Goal: Navigation & Orientation: Find specific page/section

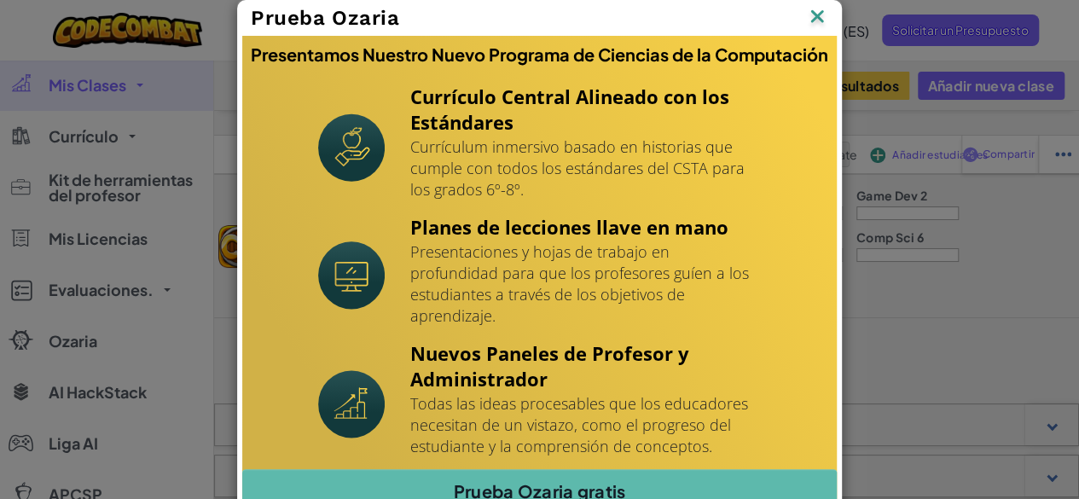
click at [812, 16] on img at bounding box center [817, 18] width 22 height 26
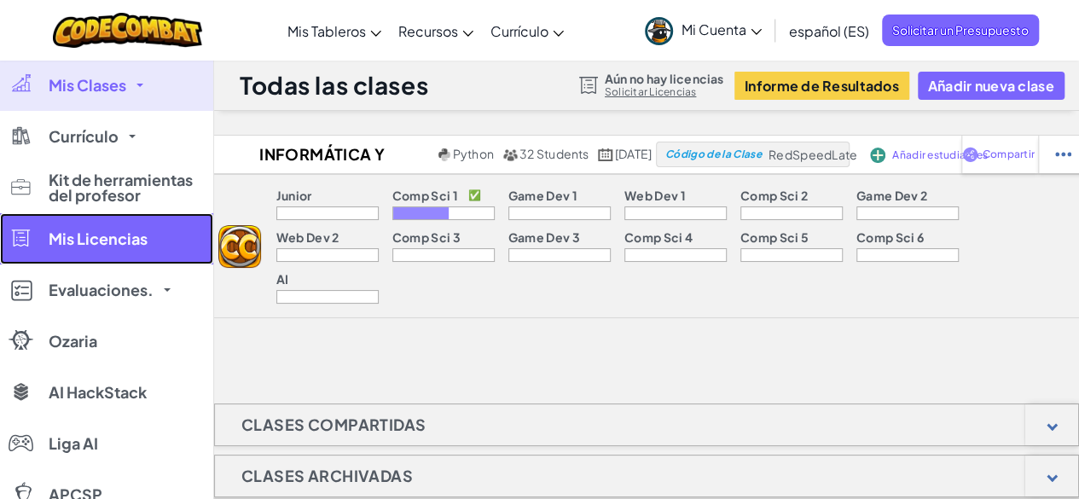
click at [110, 234] on span "Mis Licencias" at bounding box center [98, 238] width 99 height 15
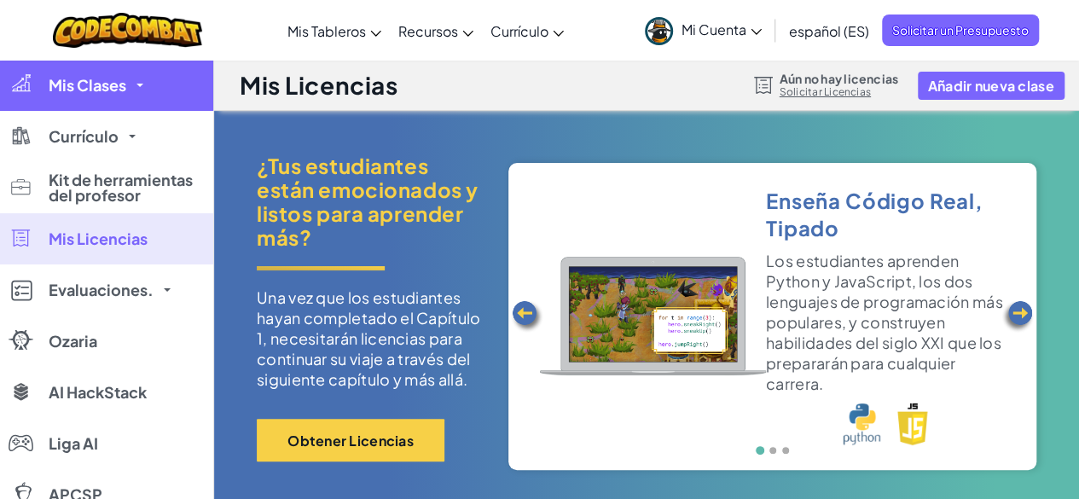
click at [103, 98] on link "Mis Clases" at bounding box center [106, 85] width 213 height 51
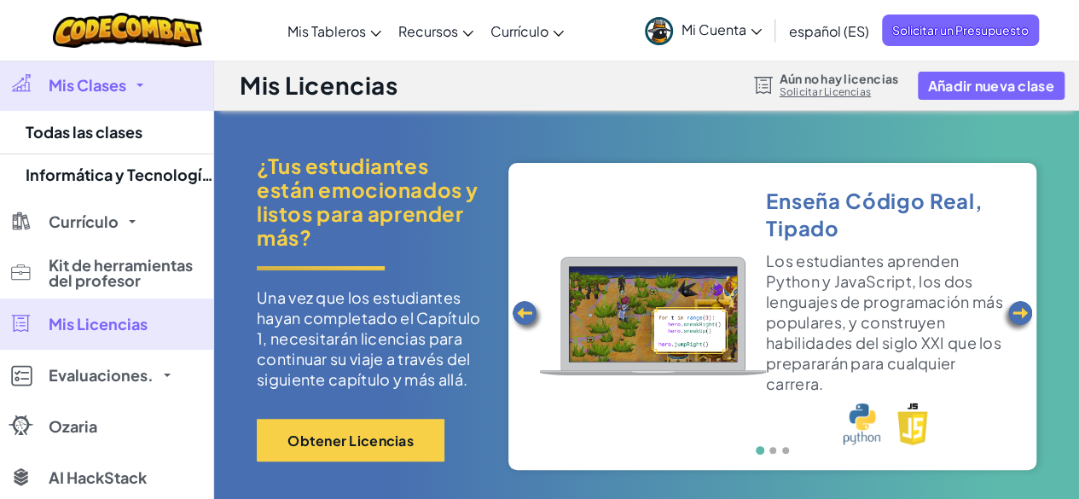
click at [103, 98] on link "Mis Clases" at bounding box center [106, 85] width 213 height 51
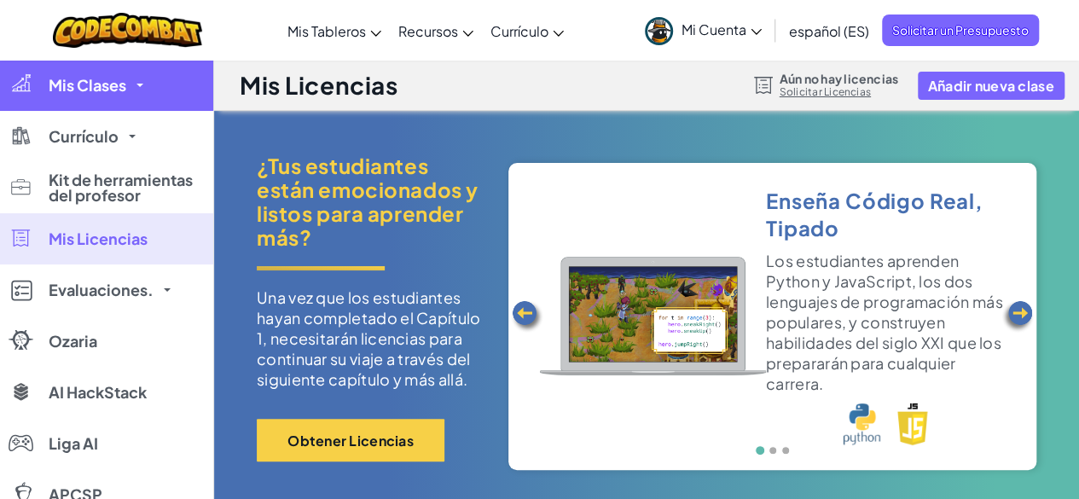
click at [103, 98] on link "Mis Clases" at bounding box center [106, 85] width 213 height 51
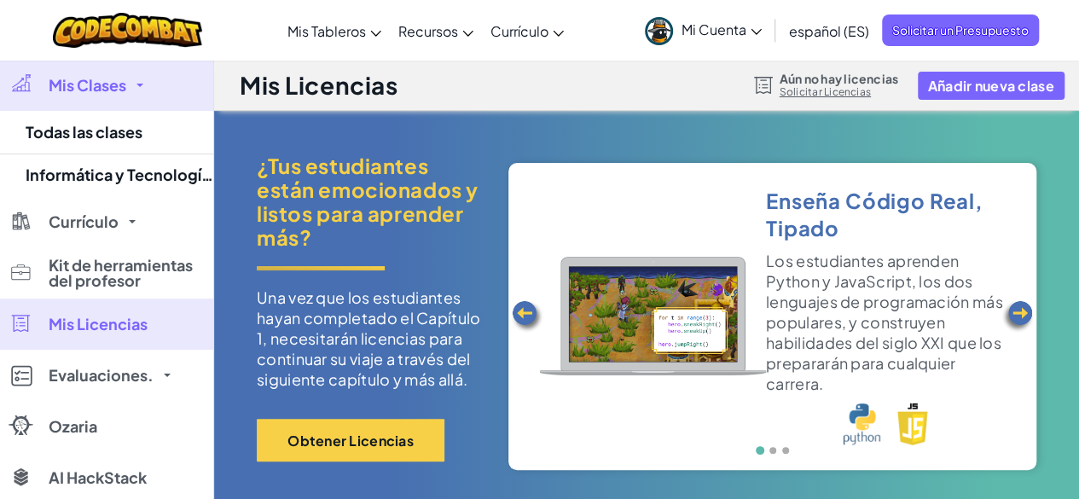
click at [103, 98] on link "Mis Clases" at bounding box center [106, 85] width 213 height 51
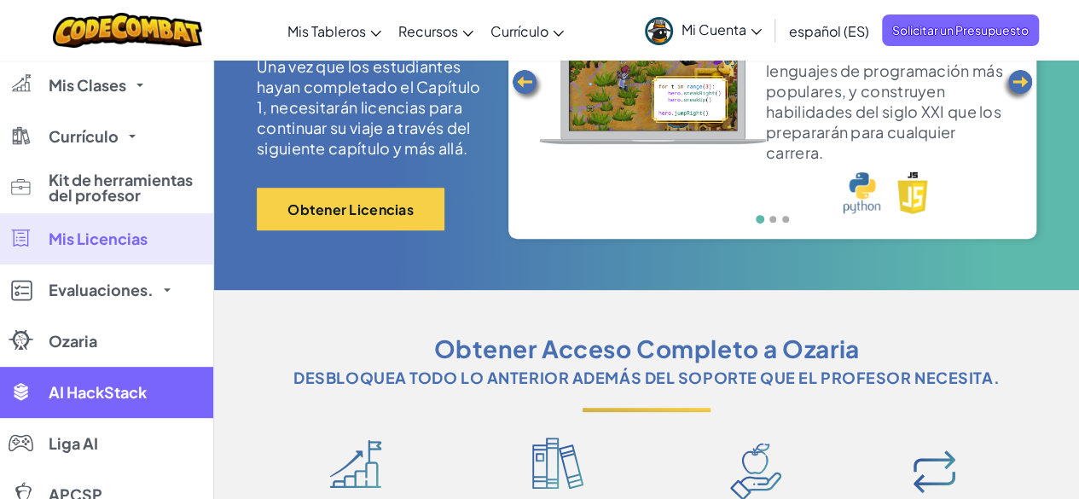
scroll to position [232, 0]
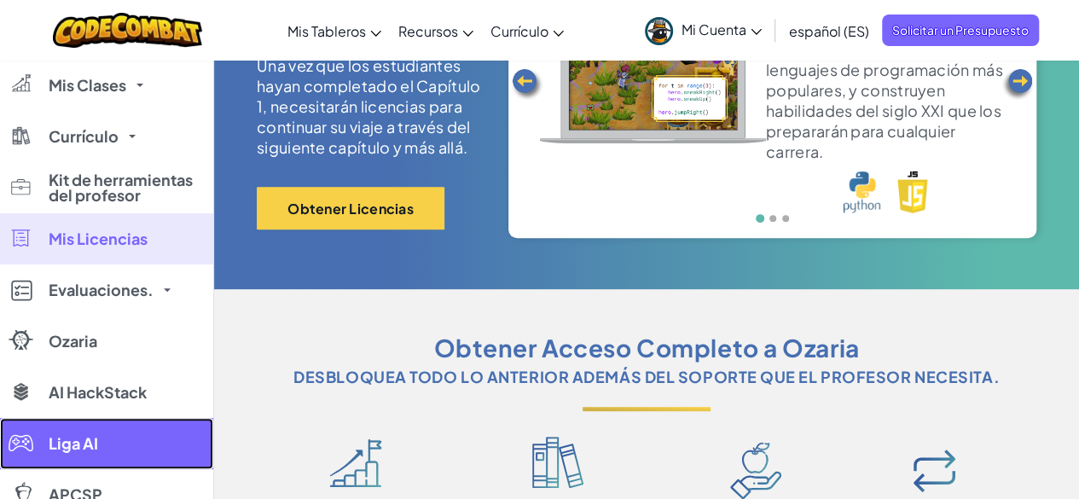
click at [96, 453] on link "Liga AI" at bounding box center [106, 443] width 213 height 51
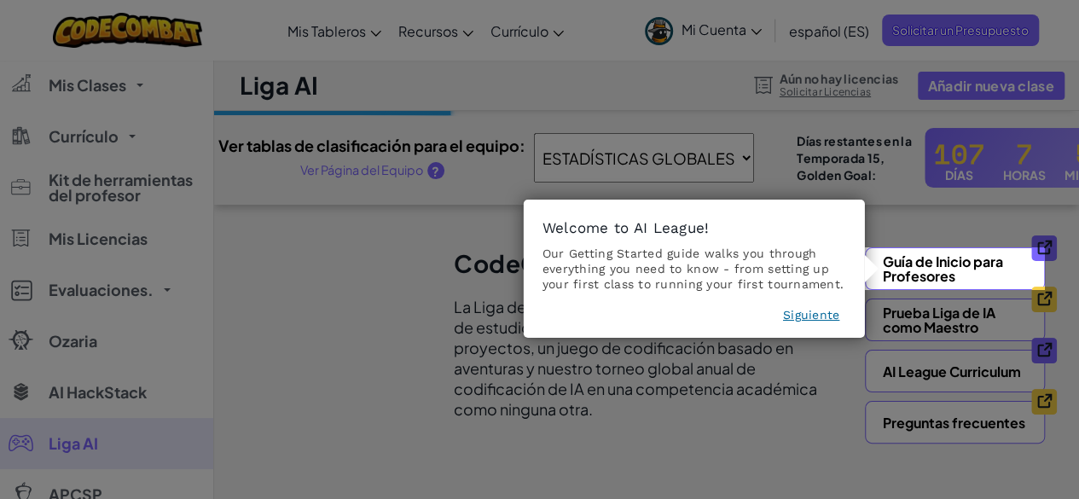
click at [908, 211] on icon at bounding box center [546, 249] width 1092 height 499
click at [813, 315] on button "Siguiente" at bounding box center [811, 314] width 56 height 17
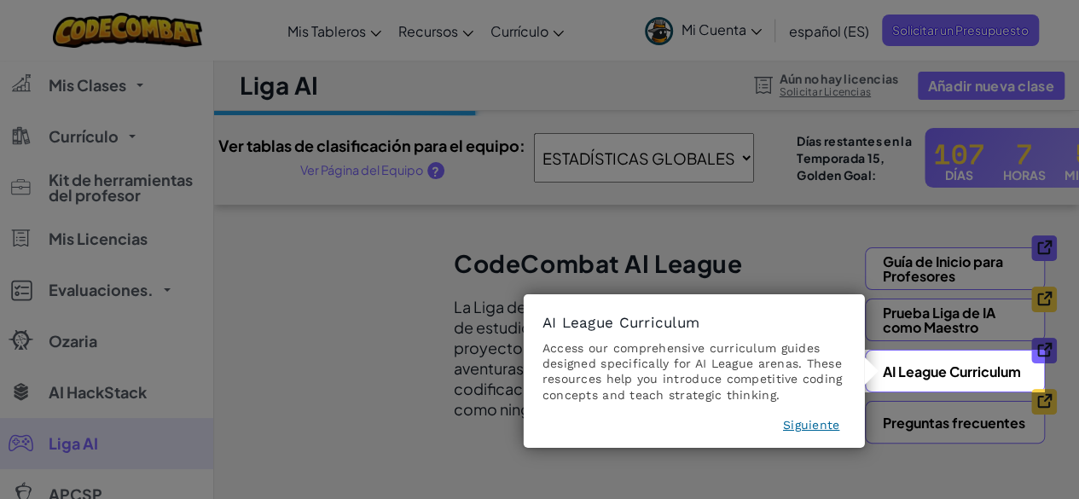
click at [802, 420] on button "Siguiente" at bounding box center [811, 424] width 56 height 17
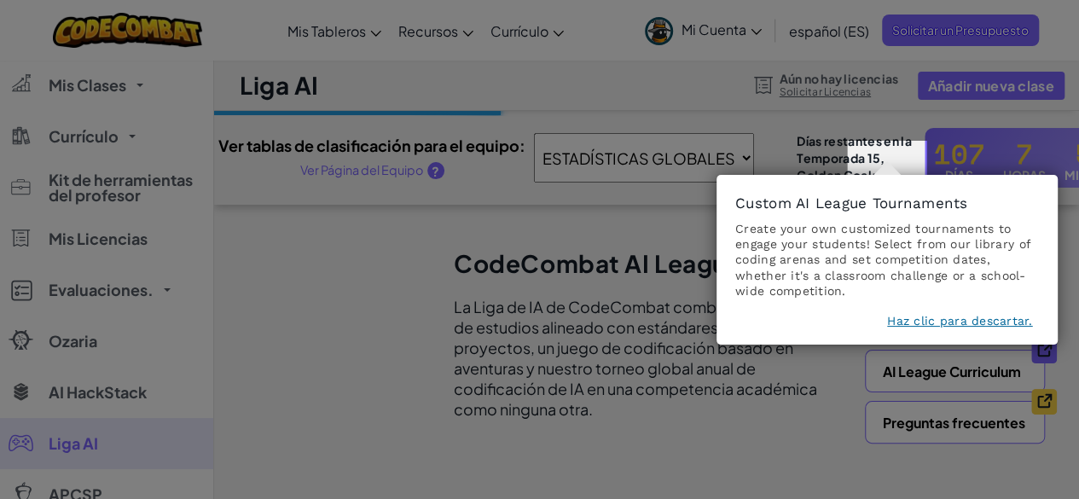
click at [933, 325] on button "Haz clic para descartar." at bounding box center [959, 320] width 145 height 17
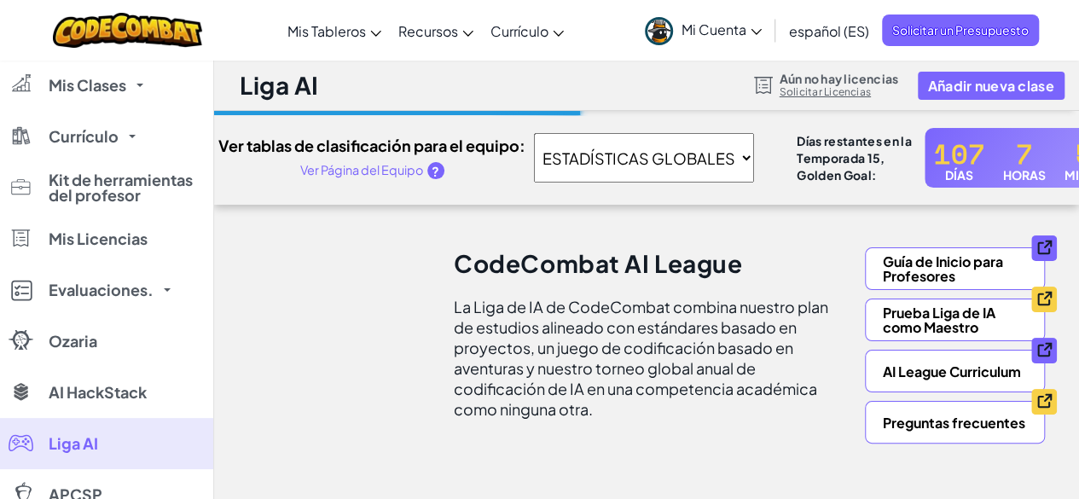
click at [701, 27] on span "Mi Cuenta" at bounding box center [721, 29] width 80 height 18
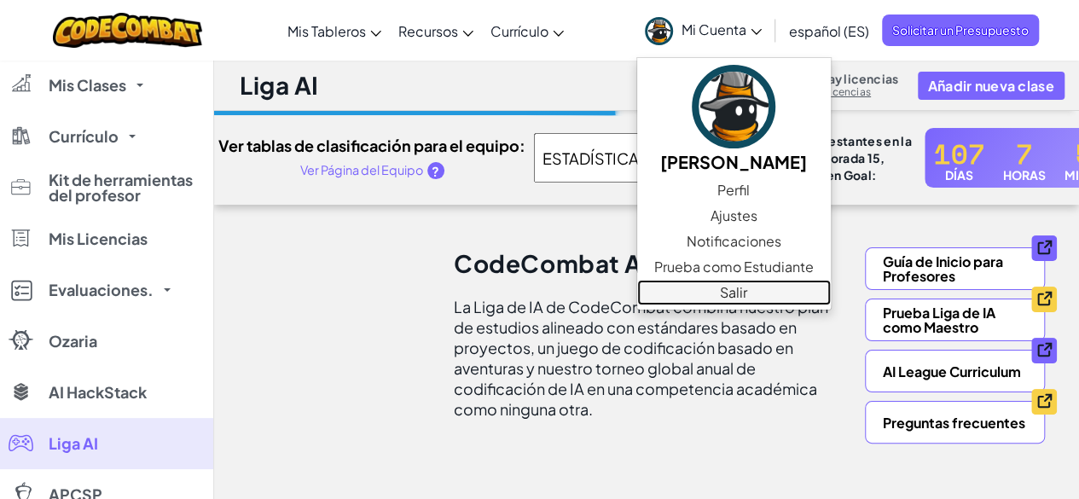
click at [722, 294] on link "Salir" at bounding box center [734, 293] width 194 height 26
